Goal: Information Seeking & Learning: Compare options

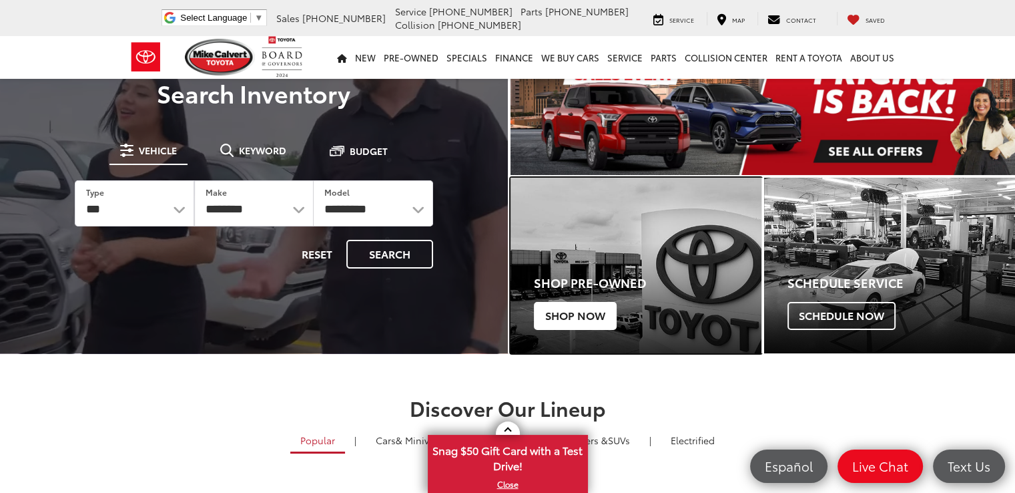
click at [583, 314] on span "Shop Now" at bounding box center [575, 316] width 83 height 28
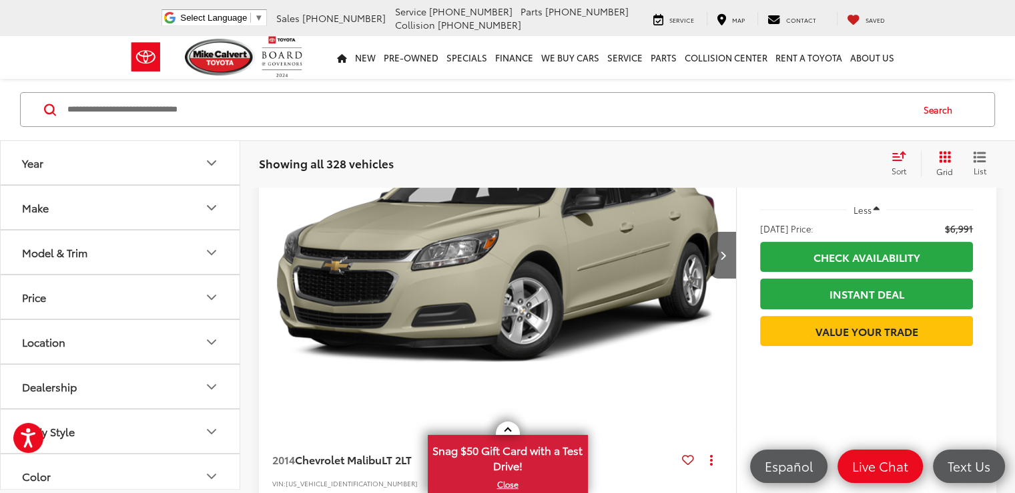
click at [106, 252] on button "Model & Trim" at bounding box center [121, 251] width 240 height 43
click at [104, 216] on button "Make" at bounding box center [121, 207] width 240 height 43
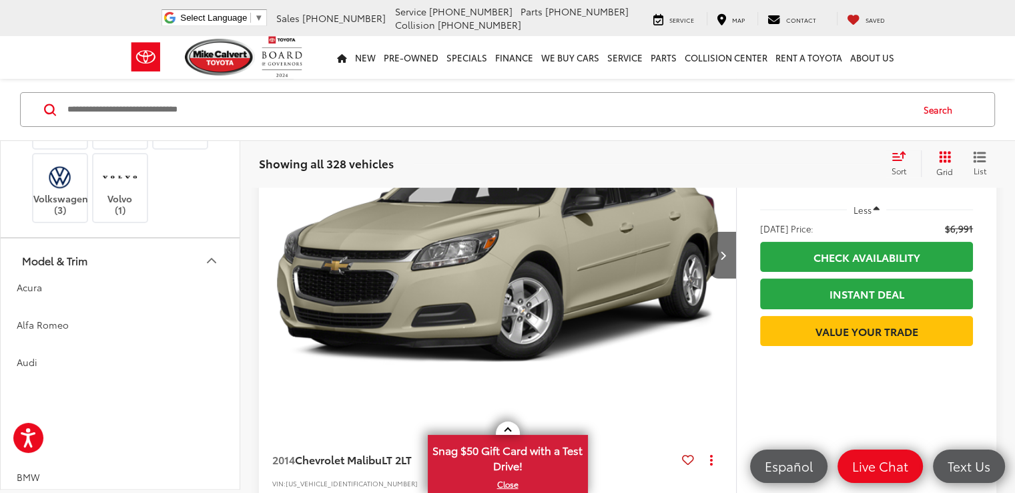
scroll to position [534, 0]
click at [160, 75] on label "Toyota (184)" at bounding box center [181, 64] width 54 height 23
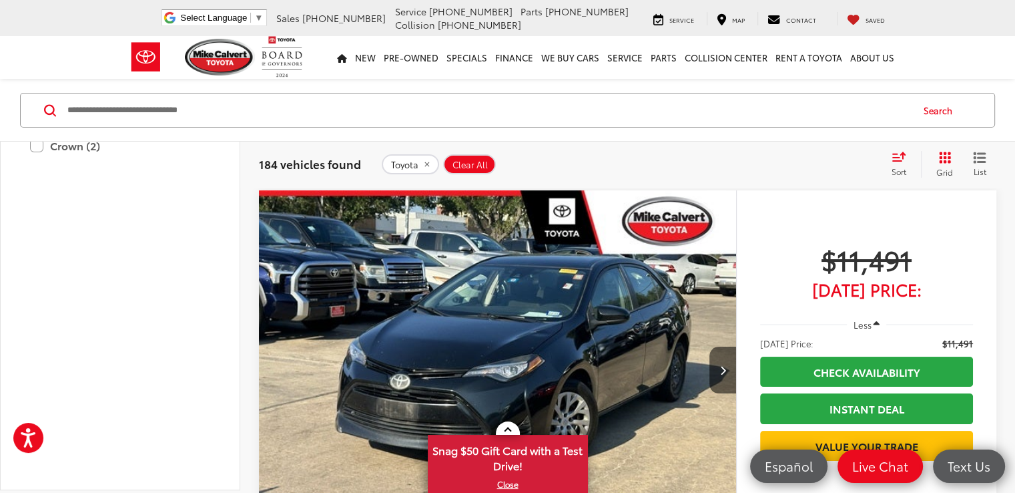
scroll to position [868, 0]
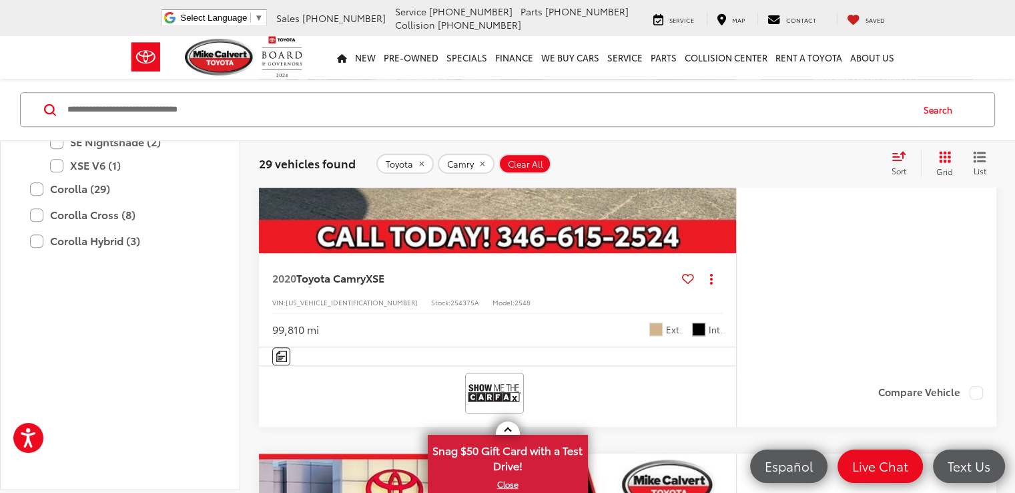
scroll to position [935, 0]
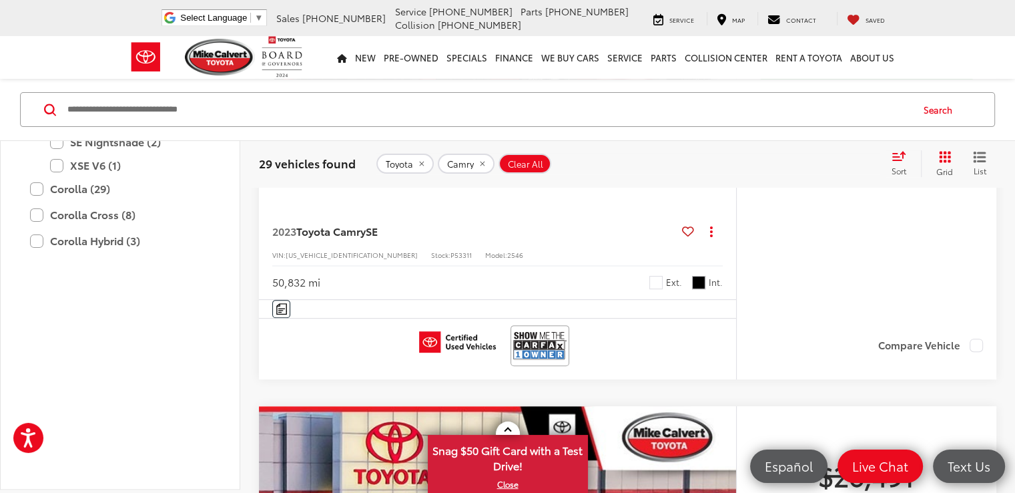
scroll to position [5256, 0]
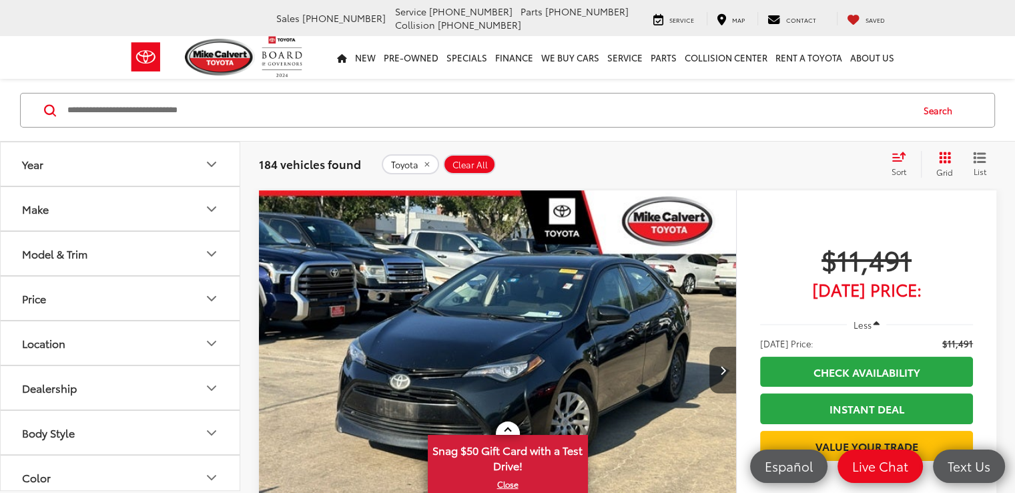
scroll to position [200, 0]
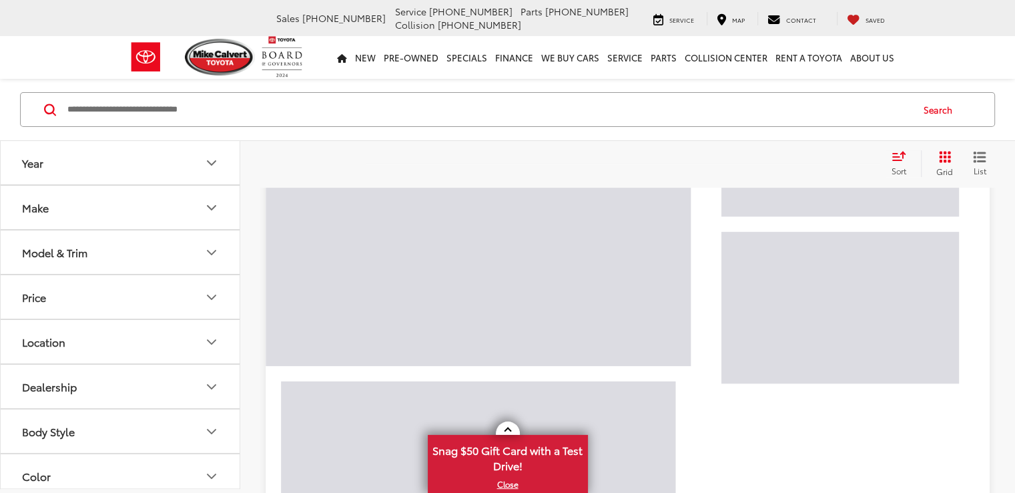
scroll to position [85, 0]
